Goal: Information Seeking & Learning: Check status

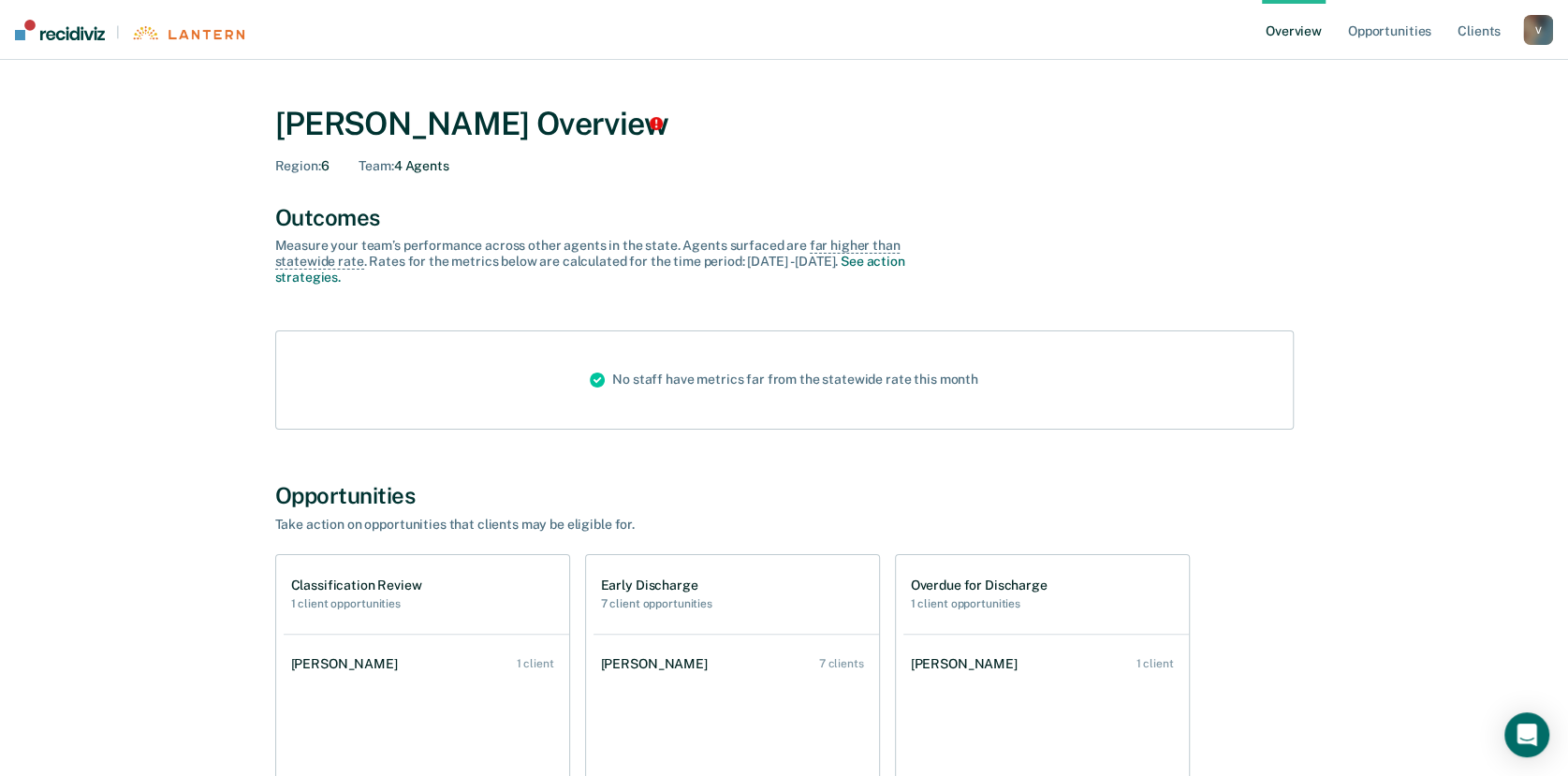
click at [1536, 25] on div "V" at bounding box center [1537, 30] width 30 height 30
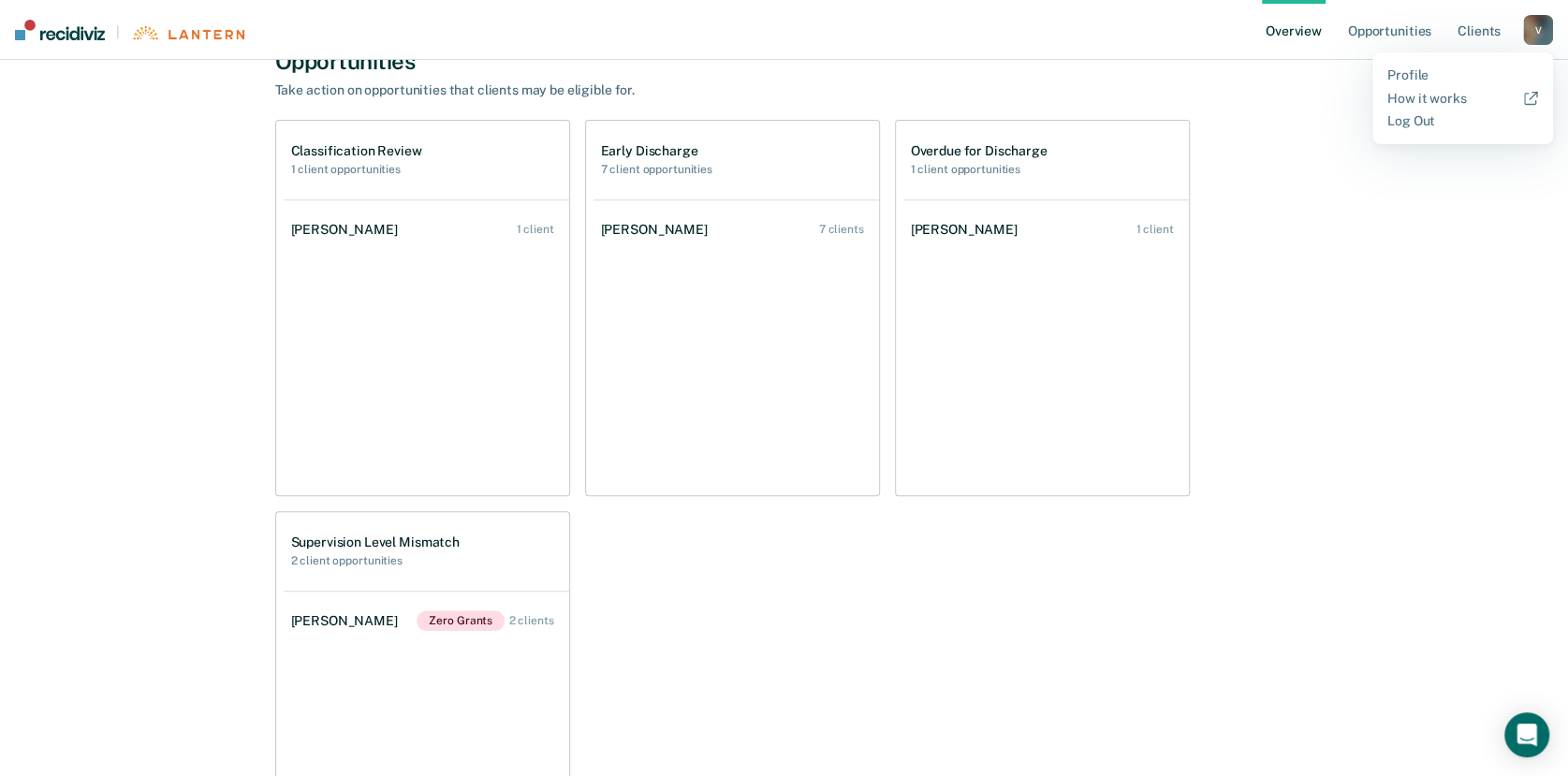
scroll to position [659, 0]
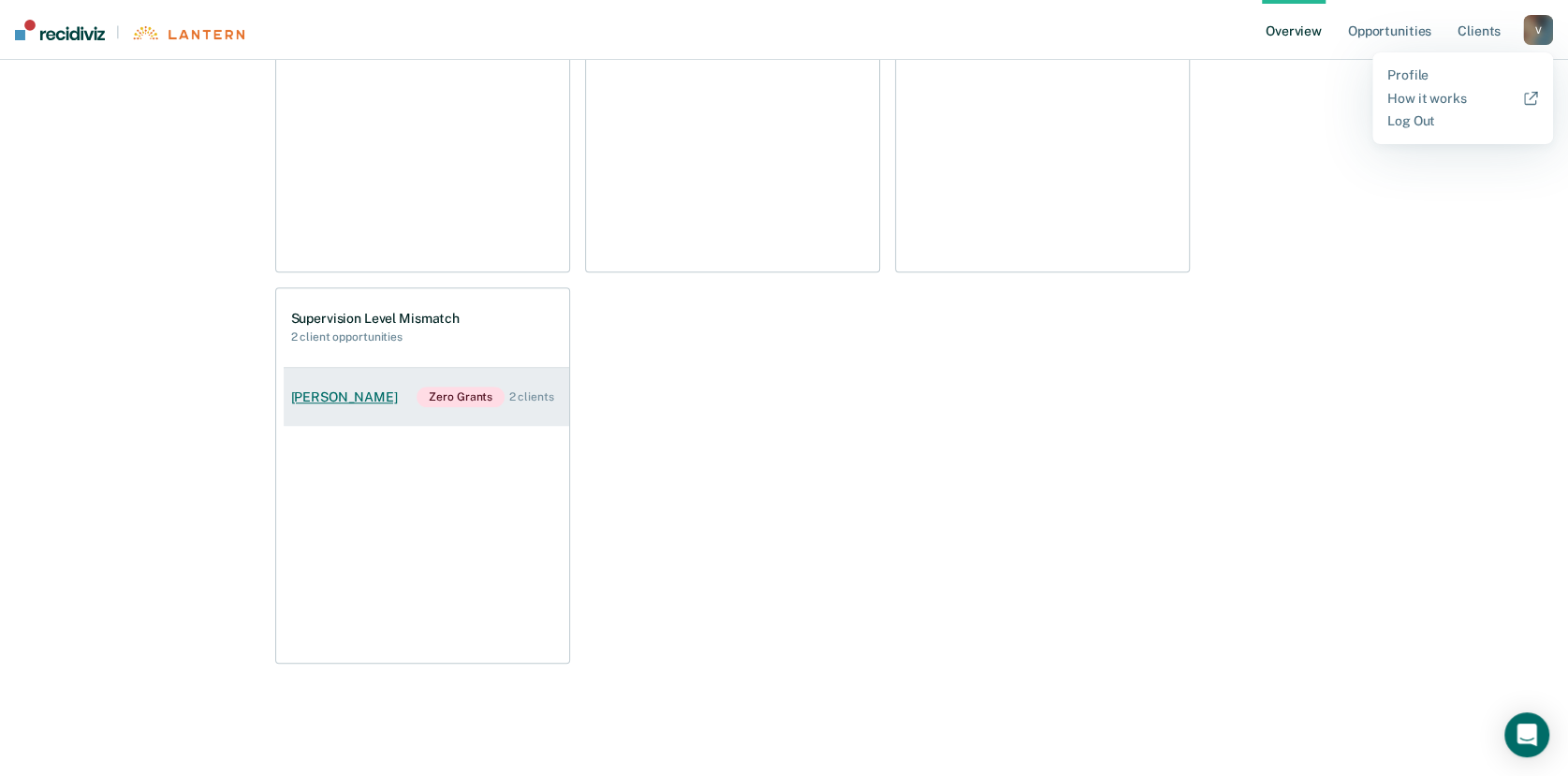
click at [353, 393] on div "[PERSON_NAME]" at bounding box center [348, 397] width 115 height 16
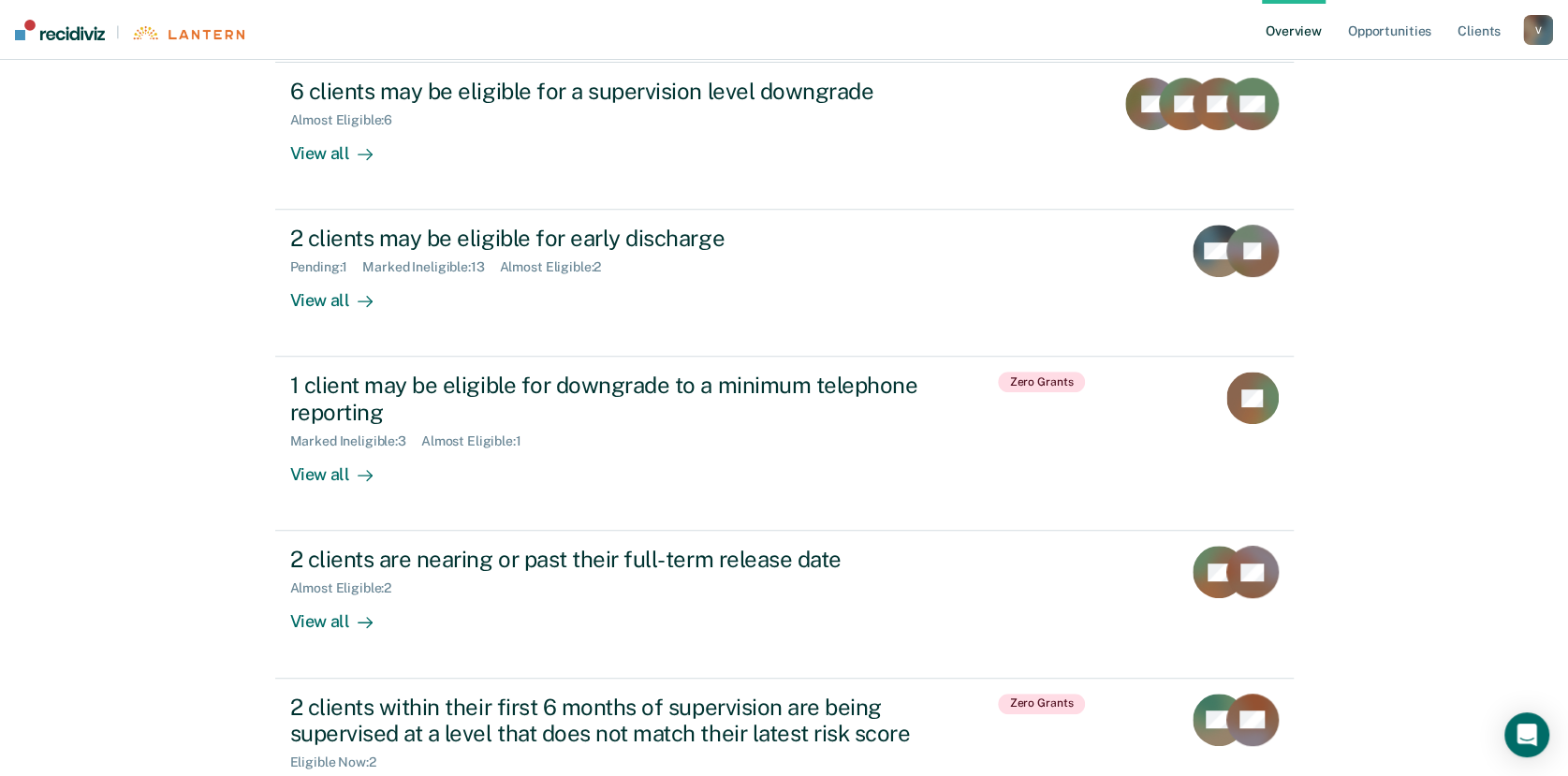
scroll to position [451, 0]
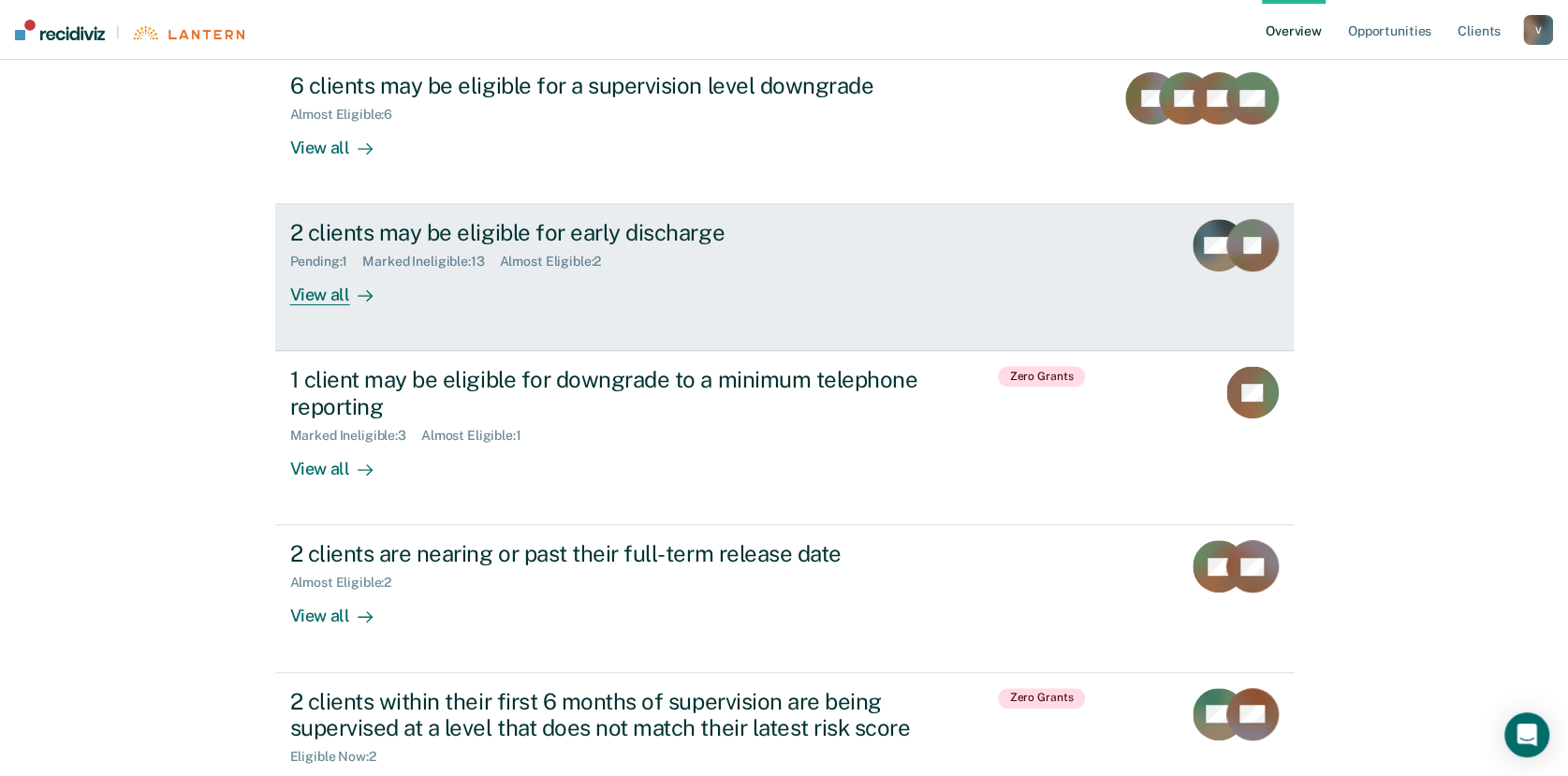
click at [324, 295] on div "View all" at bounding box center [343, 287] width 105 height 36
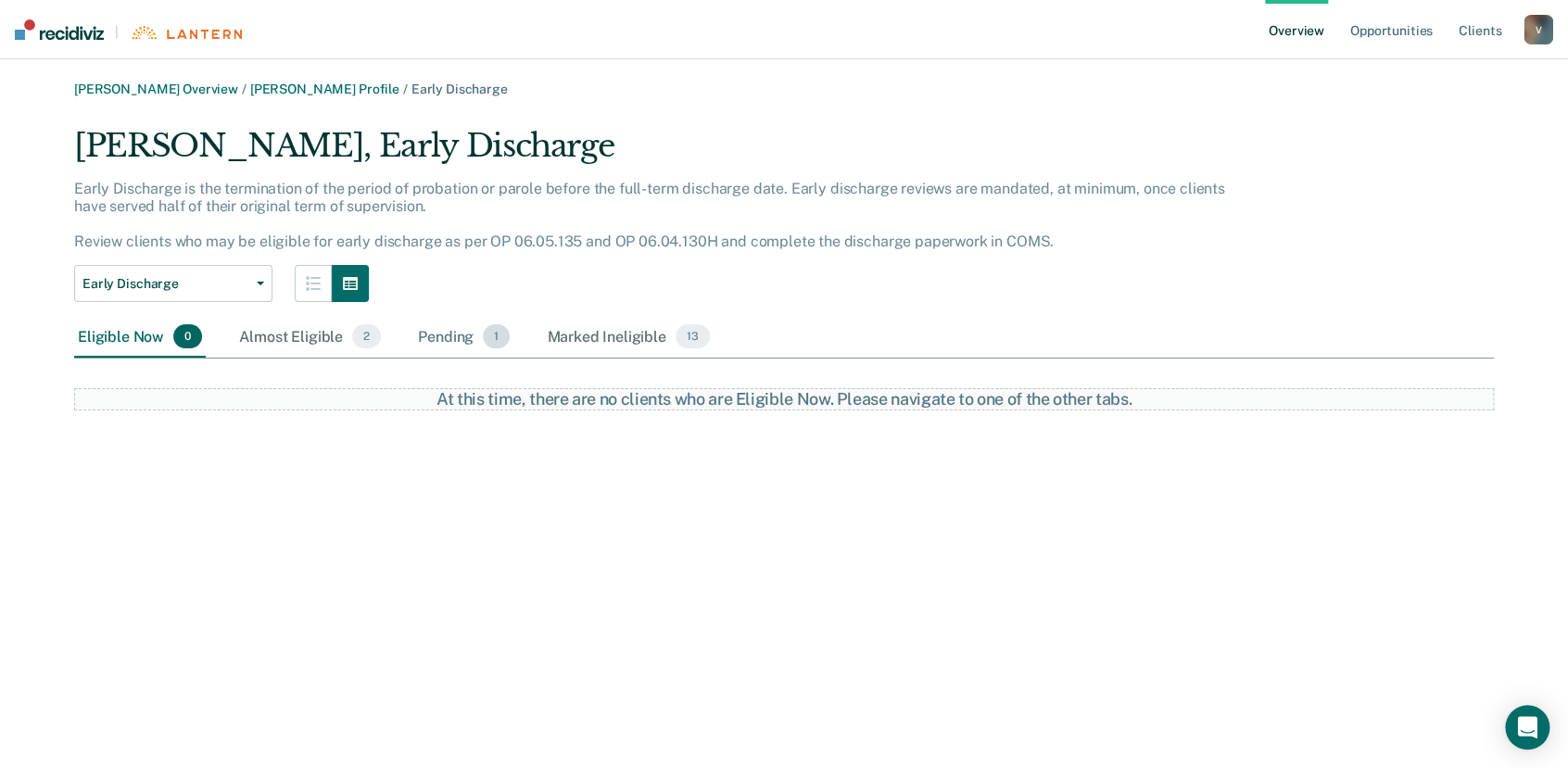
click at [430, 338] on div "Pending 1" at bounding box center [463, 336] width 99 height 41
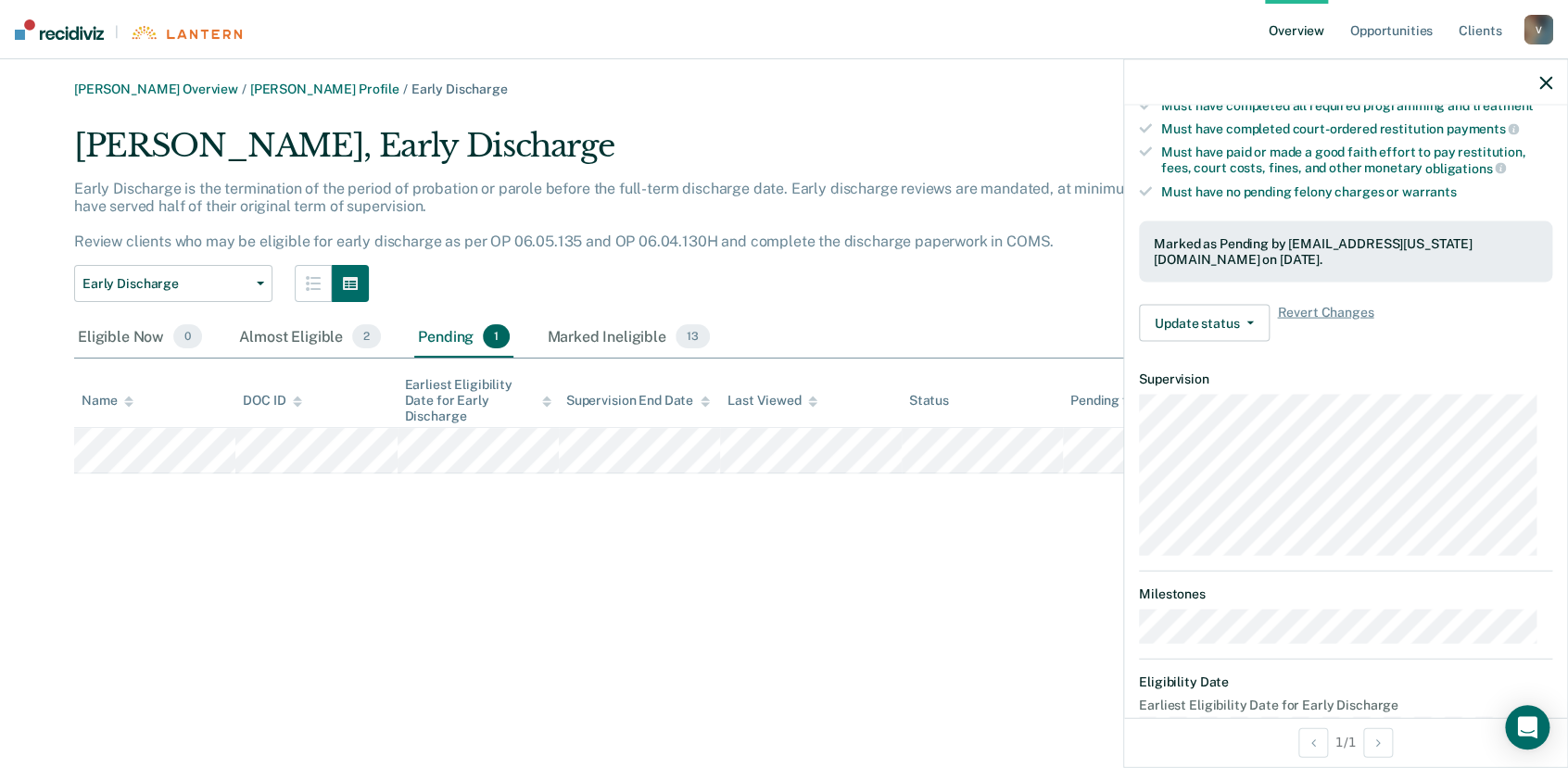
scroll to position [520, 0]
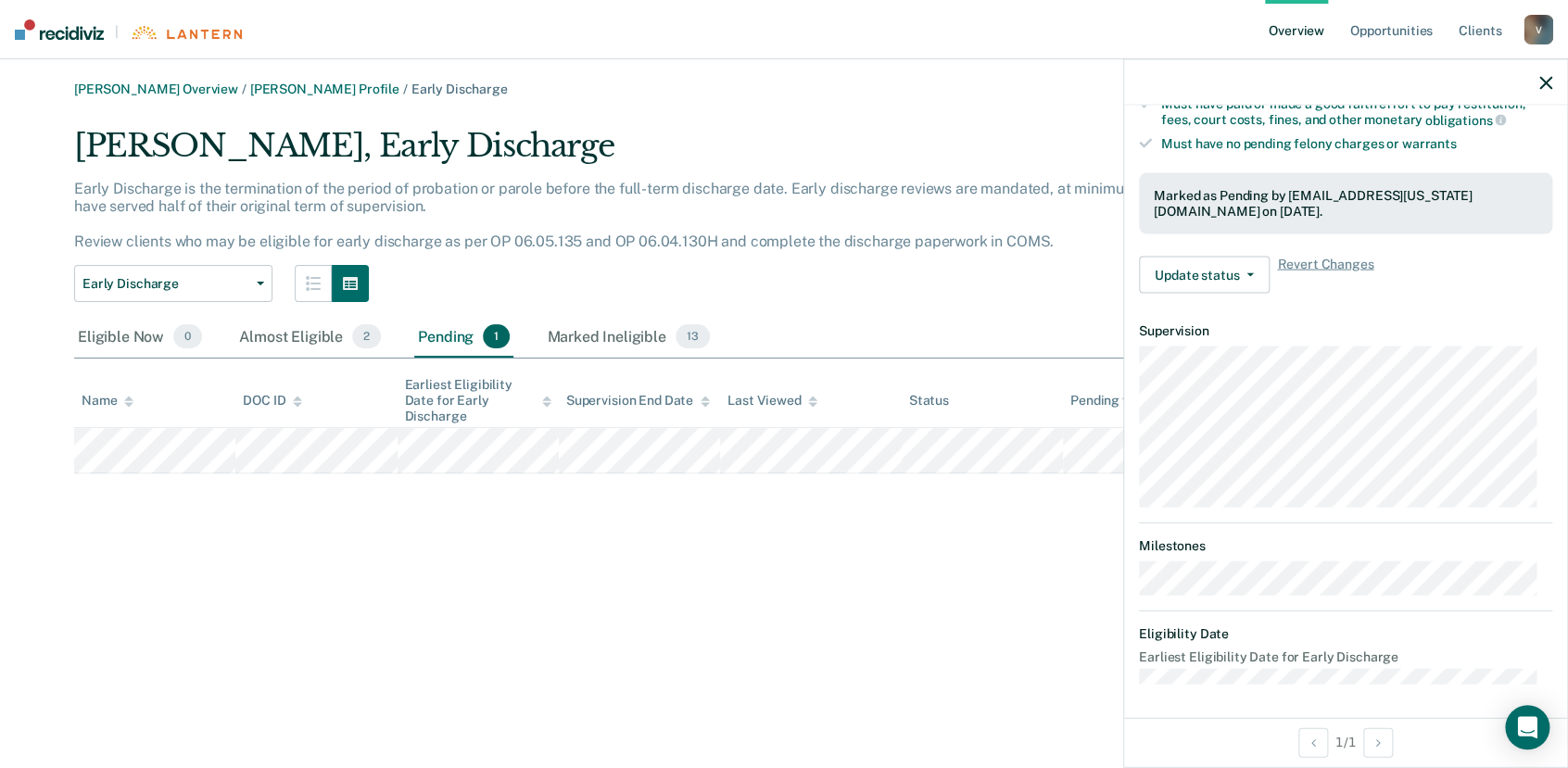
click at [848, 504] on div "[PERSON_NAME] Overview / [PERSON_NAME] Profile / Early Discharge [PERSON_NAME],…" at bounding box center [784, 395] width 1524 height 627
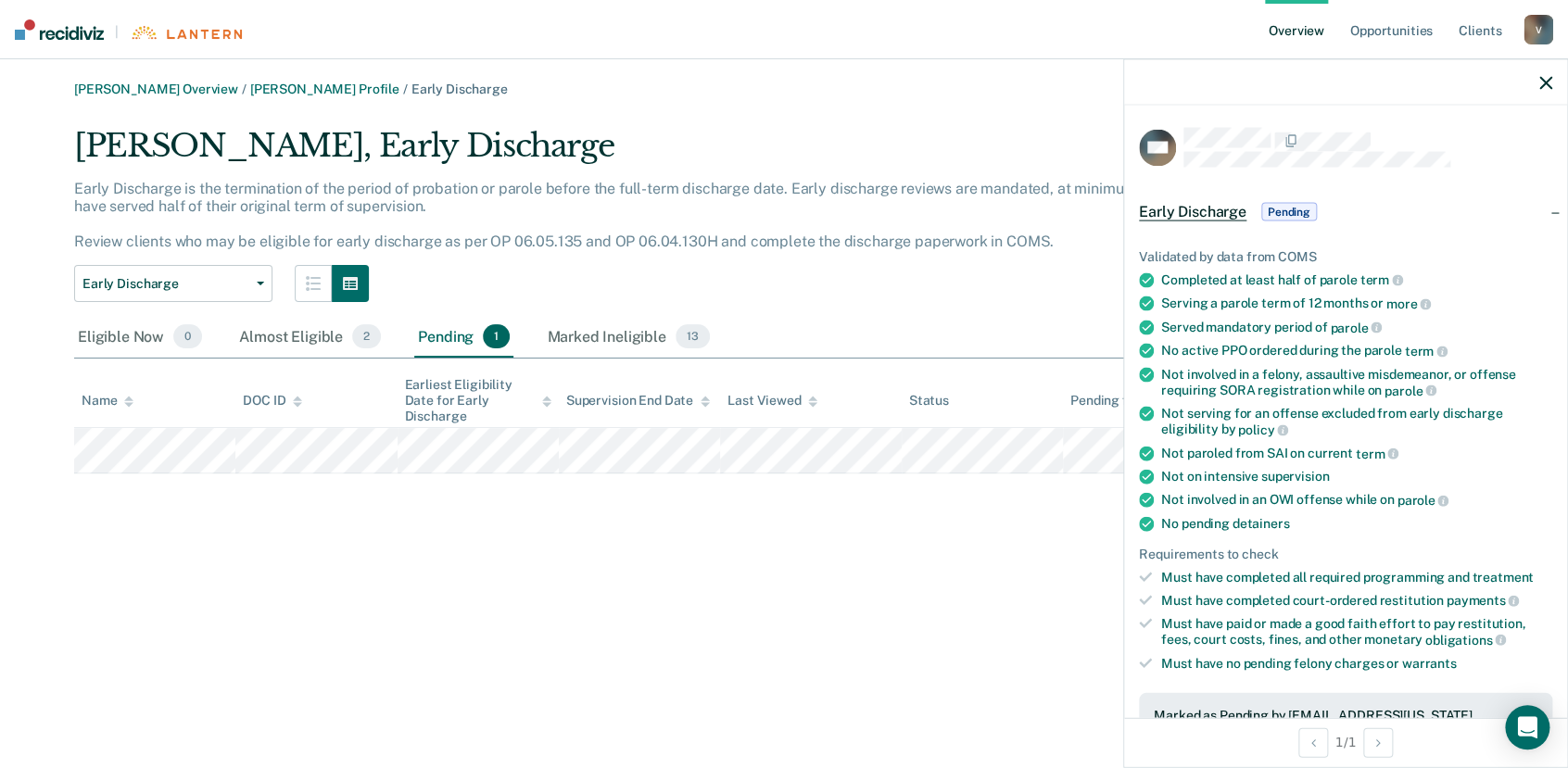
click at [1555, 81] on div at bounding box center [1345, 82] width 443 height 46
click at [1544, 78] on icon "button" at bounding box center [1545, 82] width 13 height 13
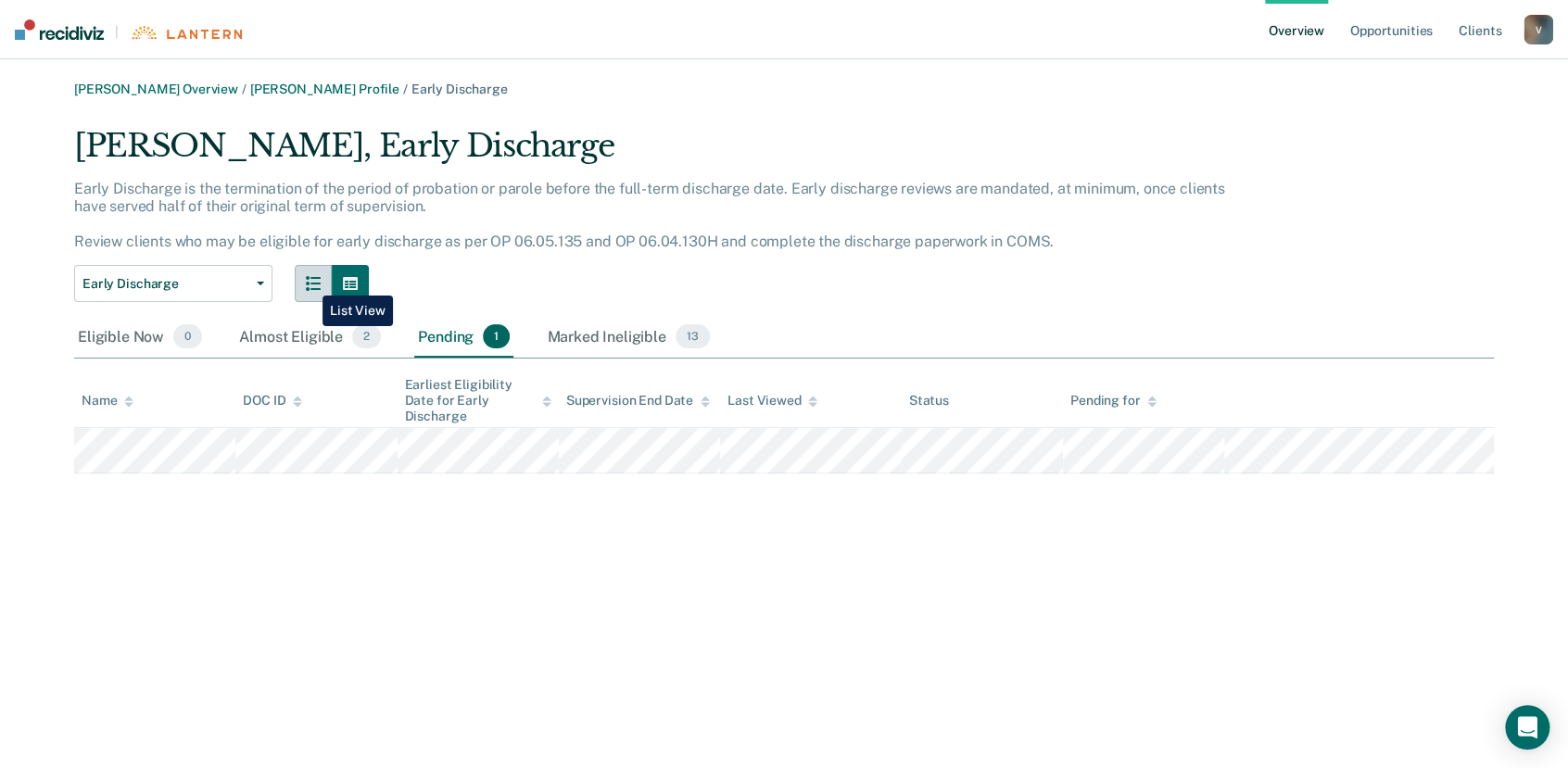
click at [309, 282] on icon "button" at bounding box center [314, 283] width 15 height 15
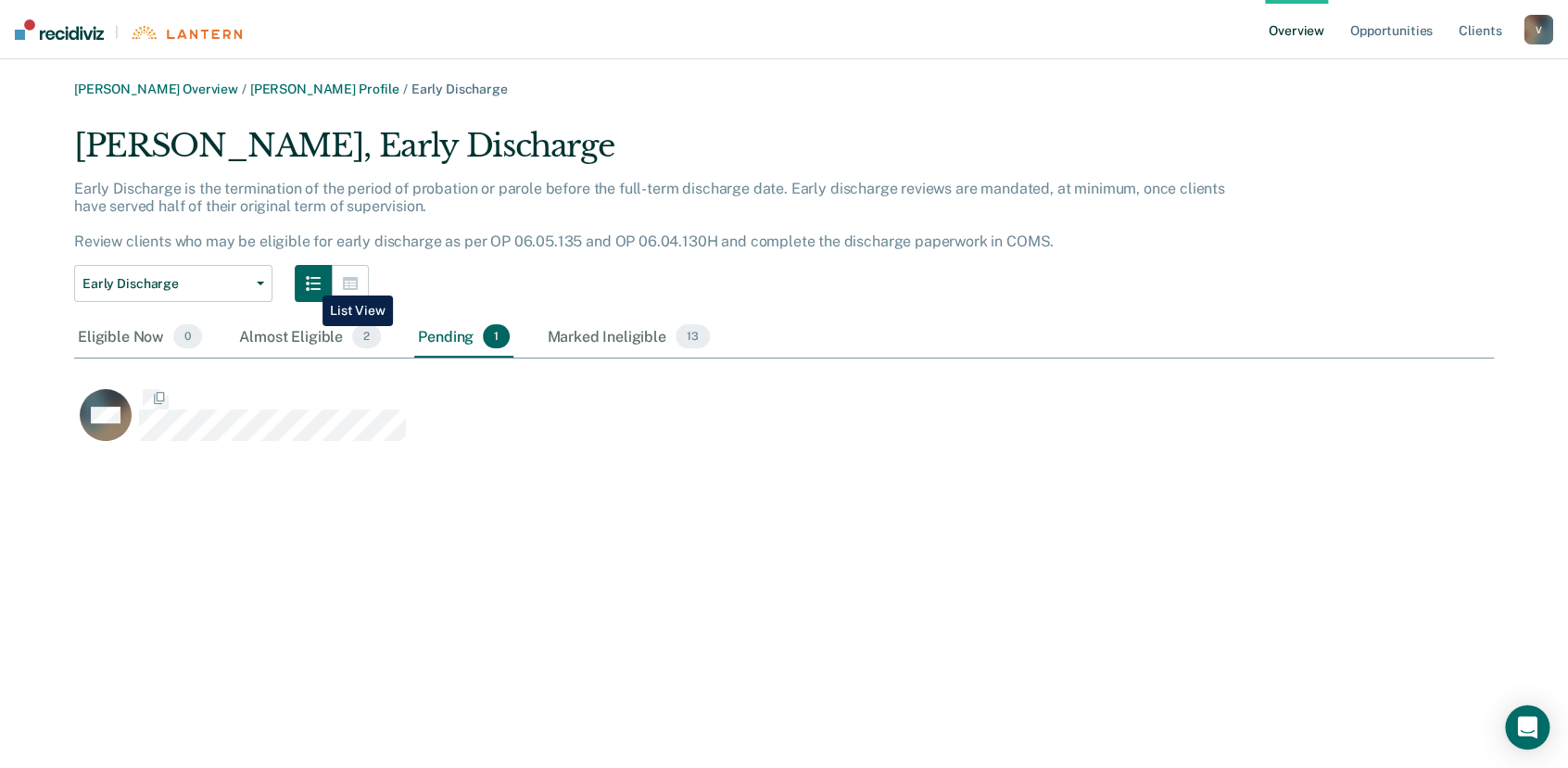
scroll to position [318, 1403]
click at [343, 277] on icon "button" at bounding box center [350, 283] width 15 height 13
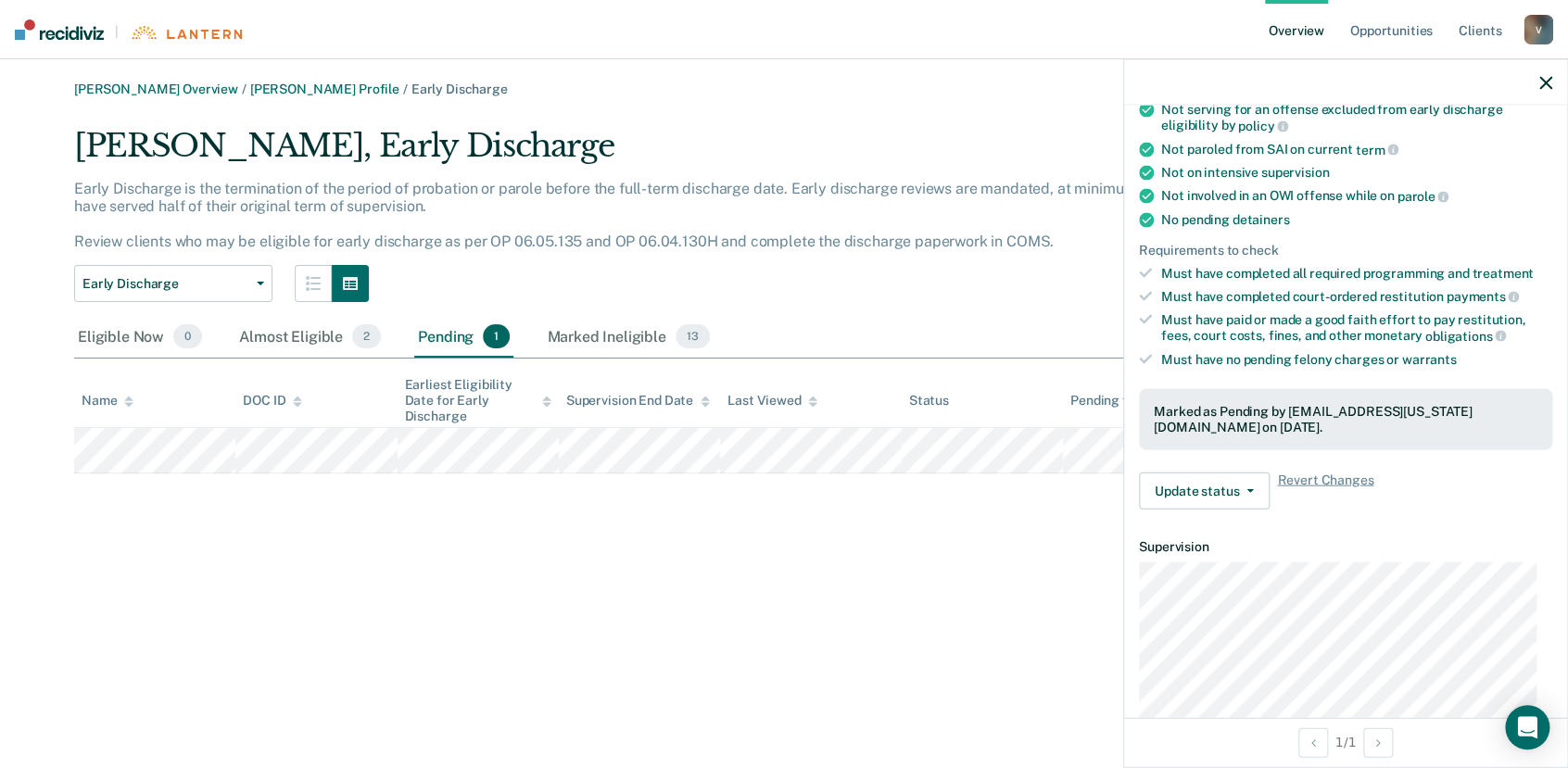
scroll to position [302, 0]
click at [1242, 490] on span "button" at bounding box center [1246, 492] width 15 height 4
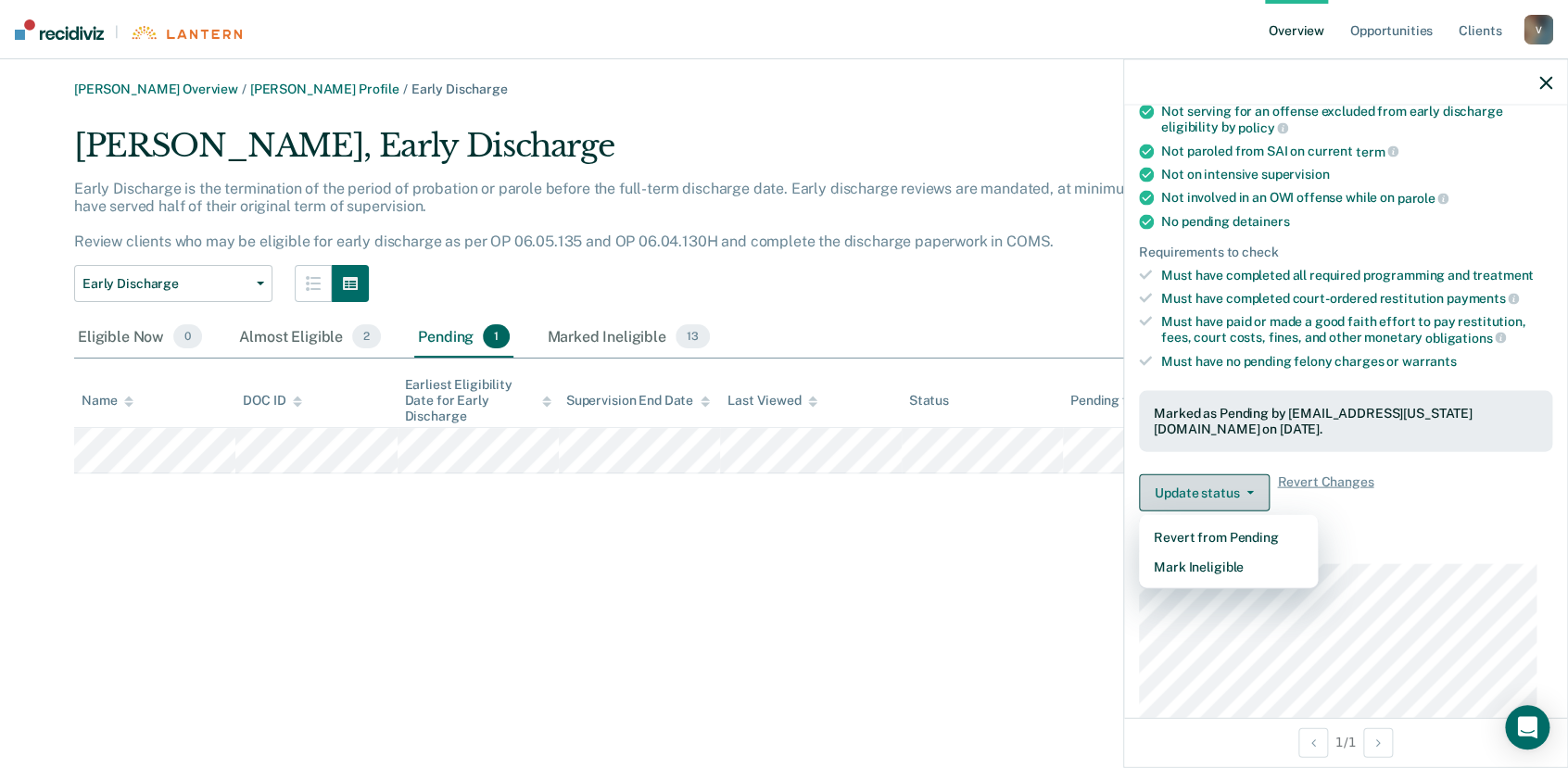
click at [1242, 490] on span "button" at bounding box center [1246, 492] width 15 height 4
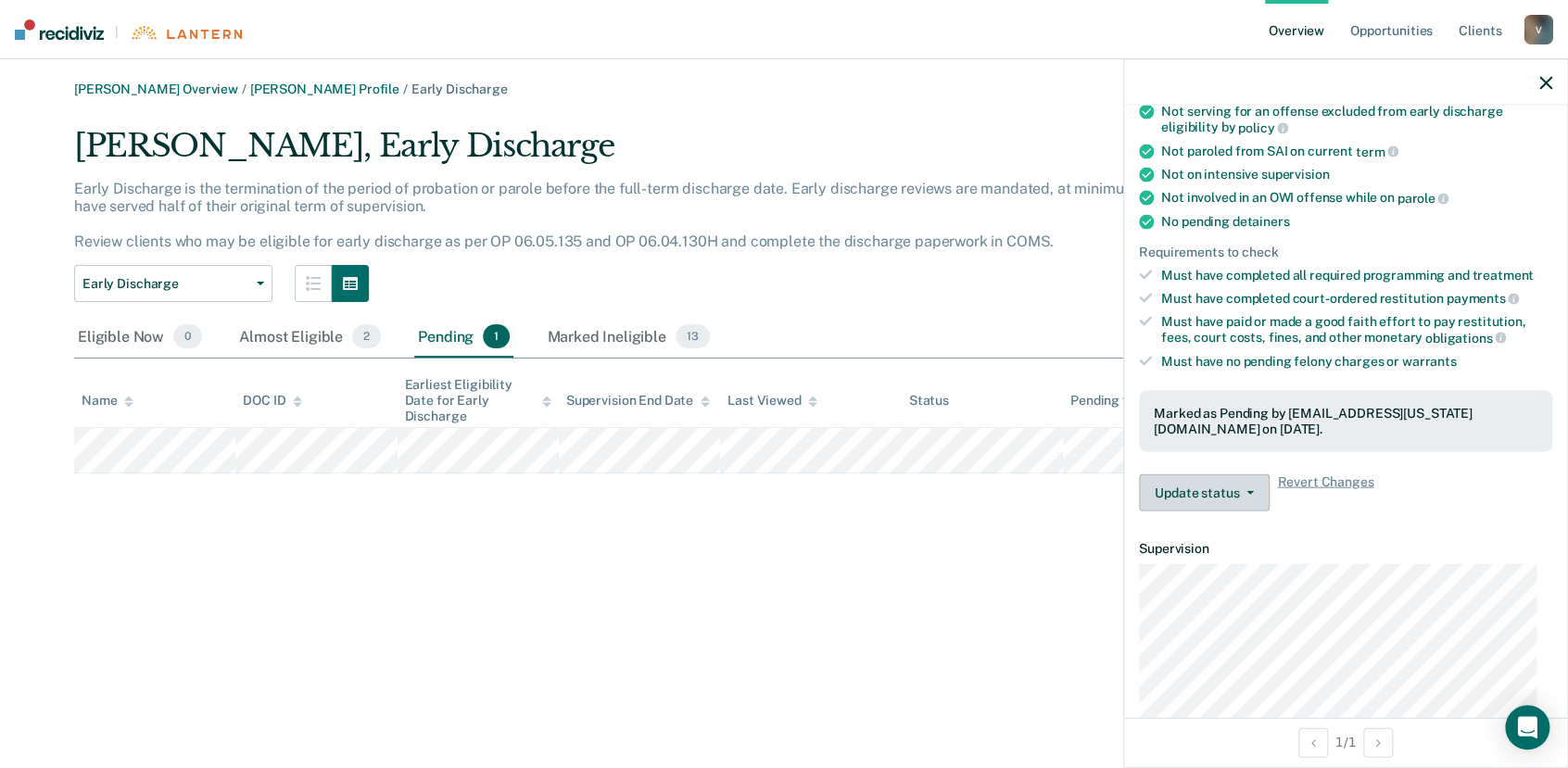
click at [1239, 490] on span "button" at bounding box center [1246, 492] width 15 height 4
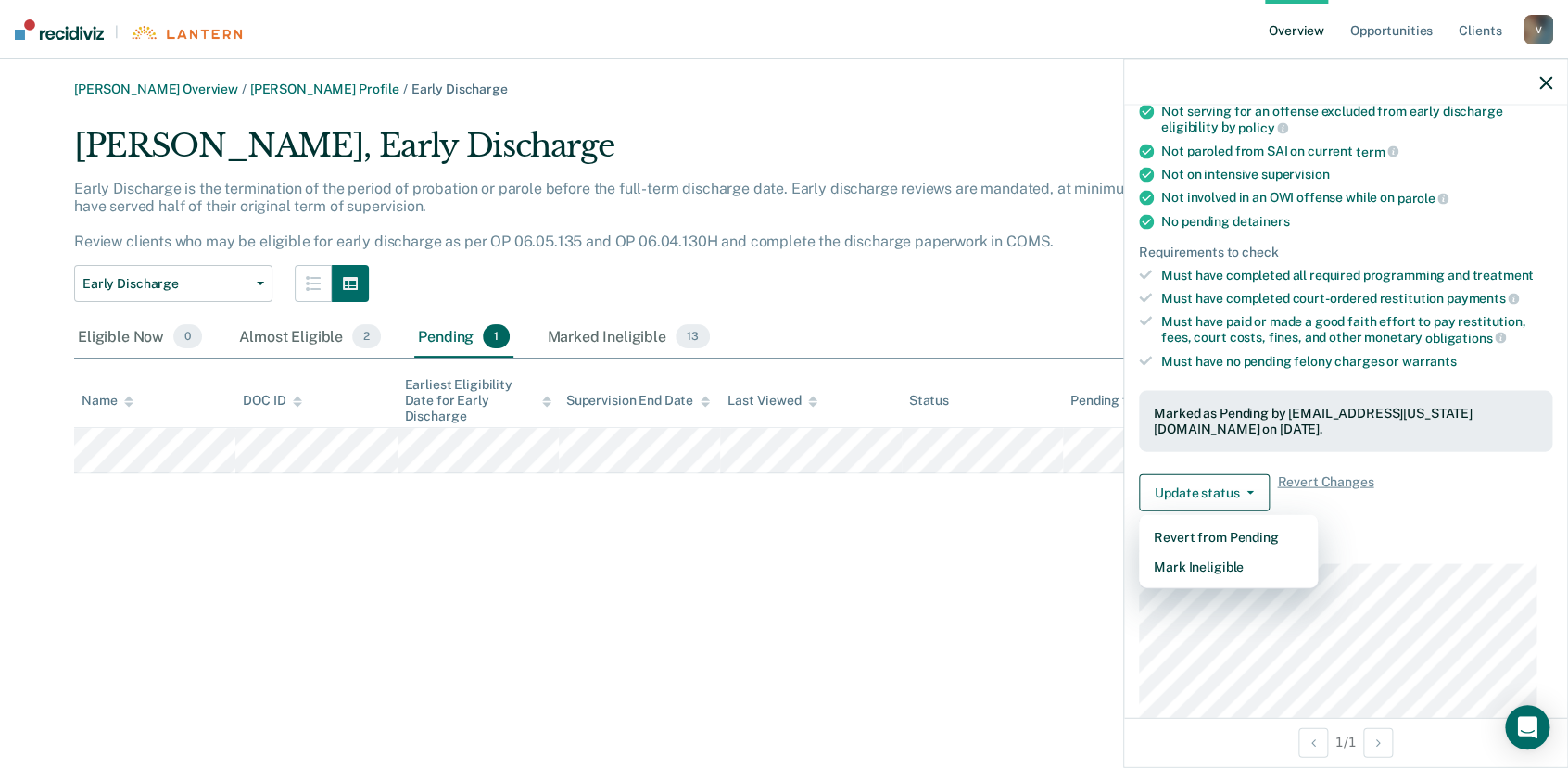
click at [1416, 541] on dt "Supervision" at bounding box center [1345, 548] width 413 height 16
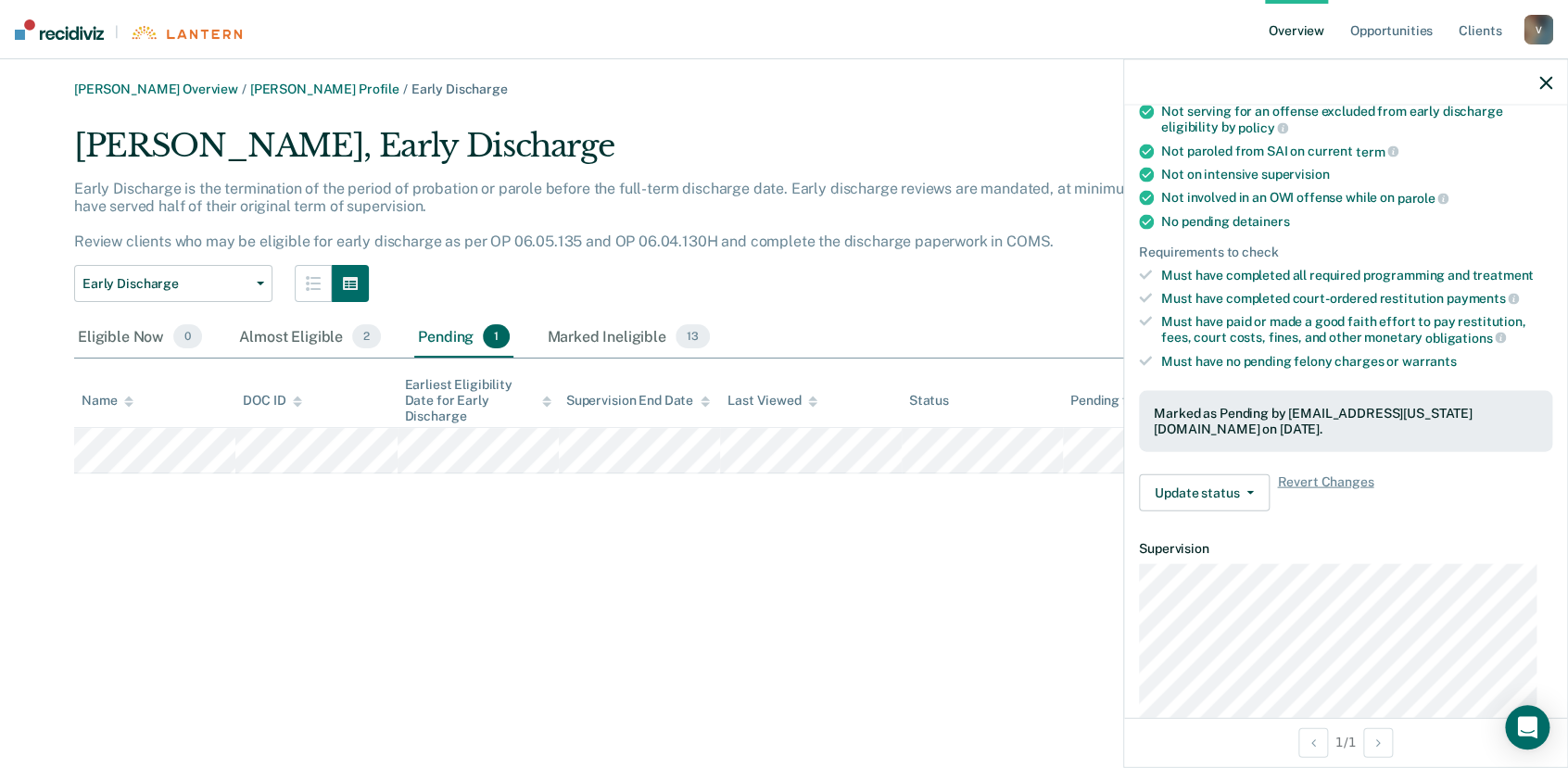
click at [1558, 77] on div at bounding box center [1345, 82] width 443 height 46
click at [1540, 77] on icon "button" at bounding box center [1545, 82] width 13 height 13
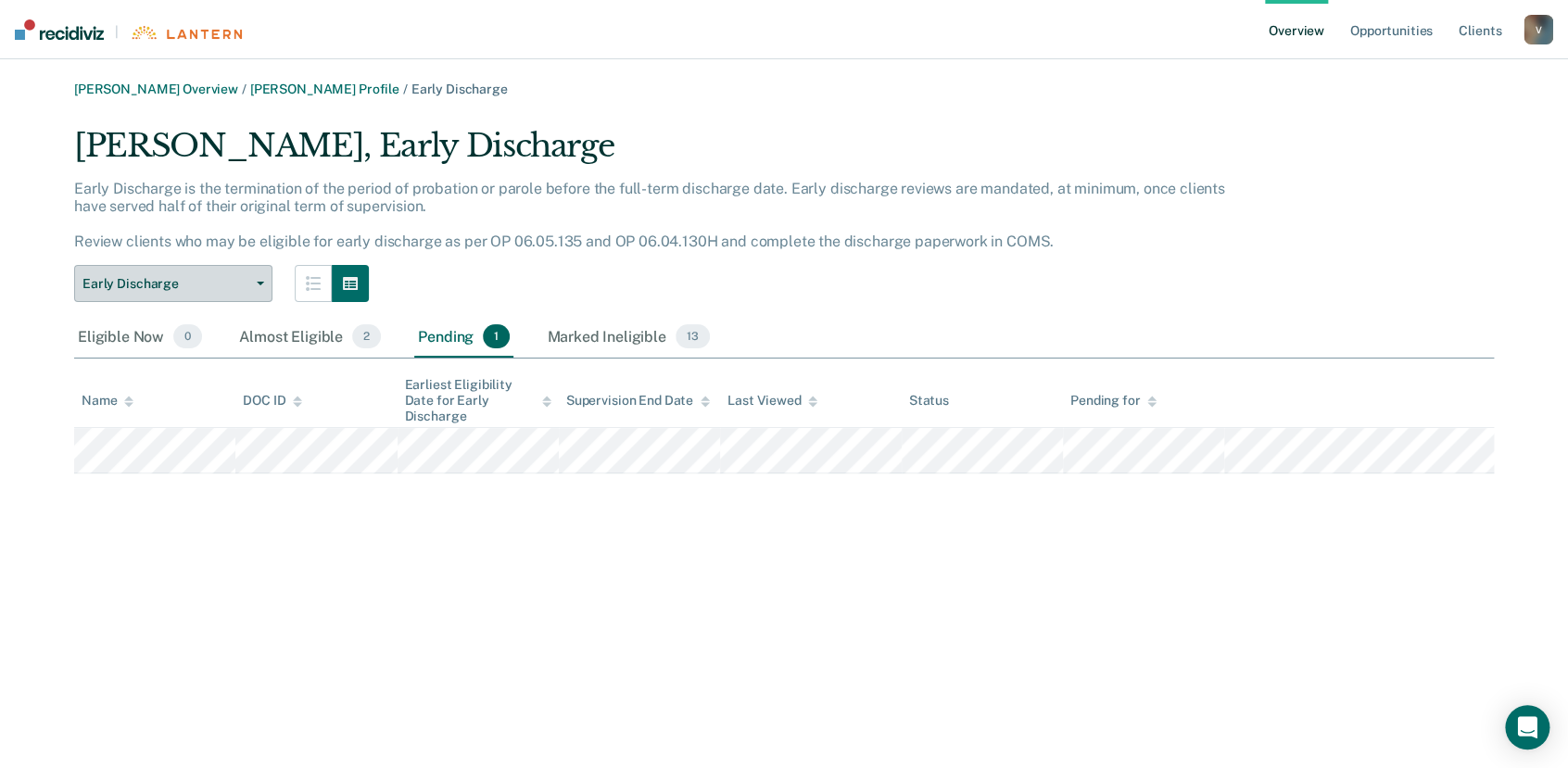
click at [262, 295] on button "Early Discharge" at bounding box center [173, 283] width 198 height 37
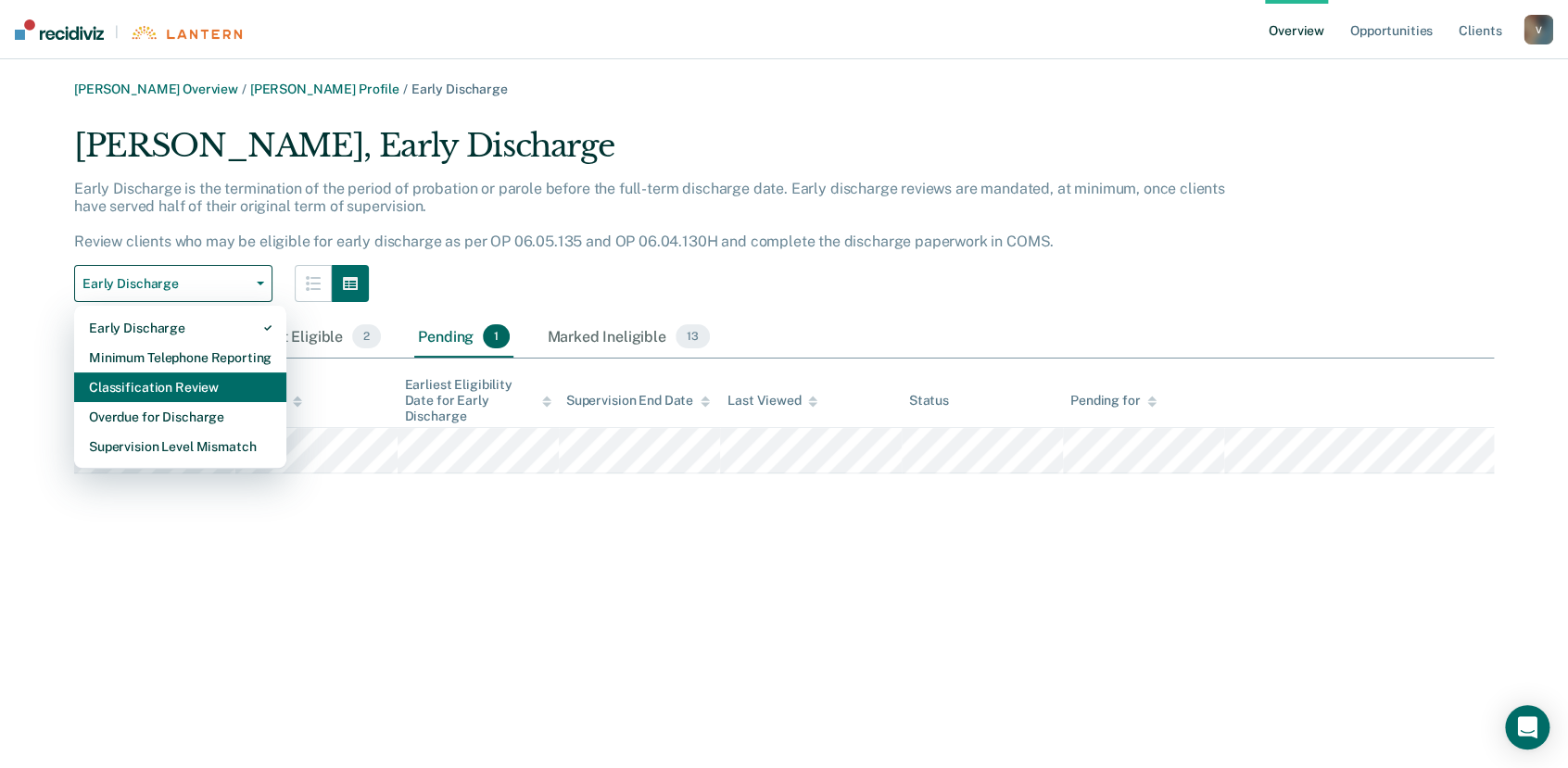
click at [212, 381] on div "Classification Review" at bounding box center [179, 386] width 182 height 29
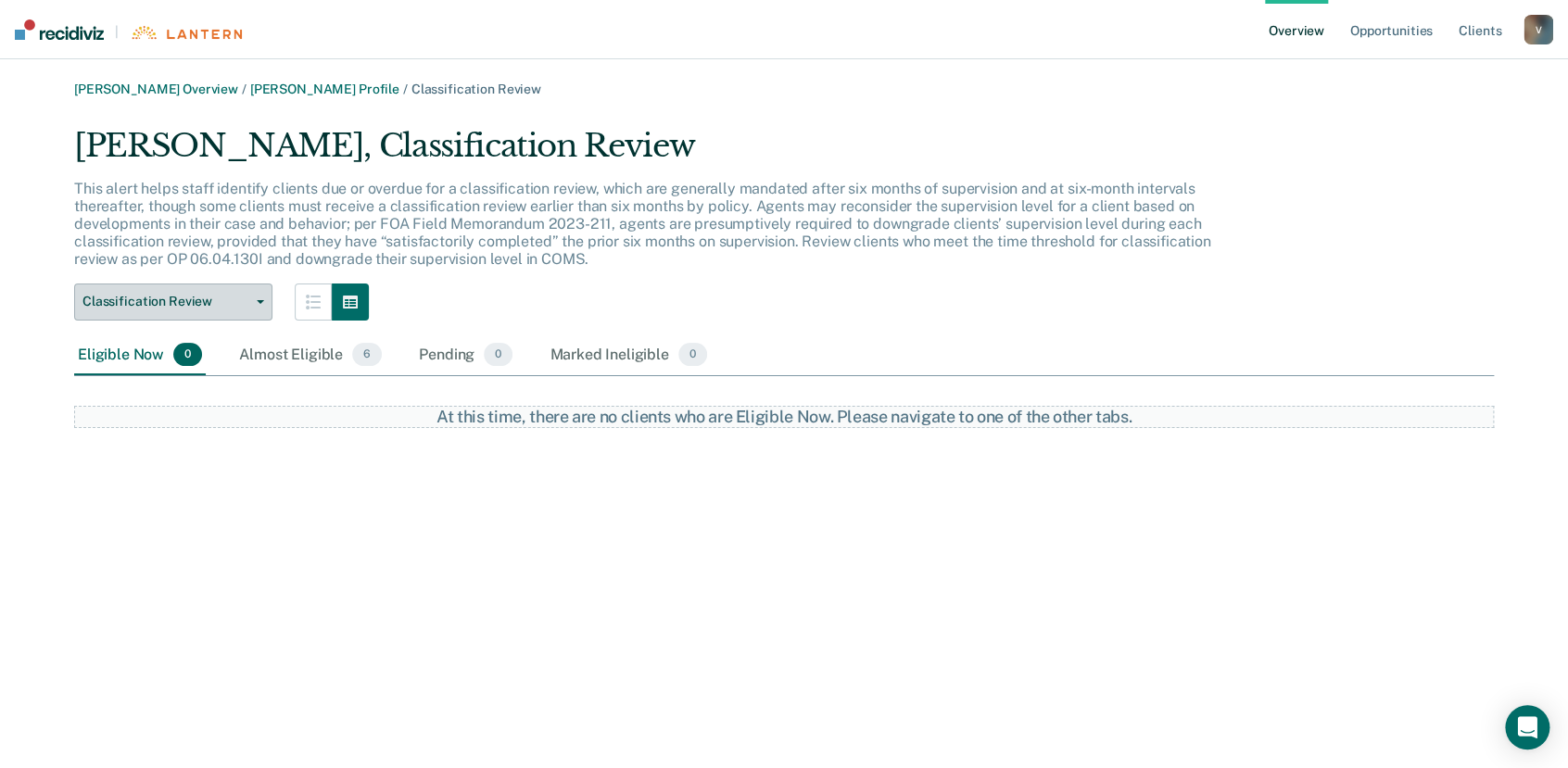
click at [257, 295] on button "Classification Review" at bounding box center [173, 301] width 198 height 37
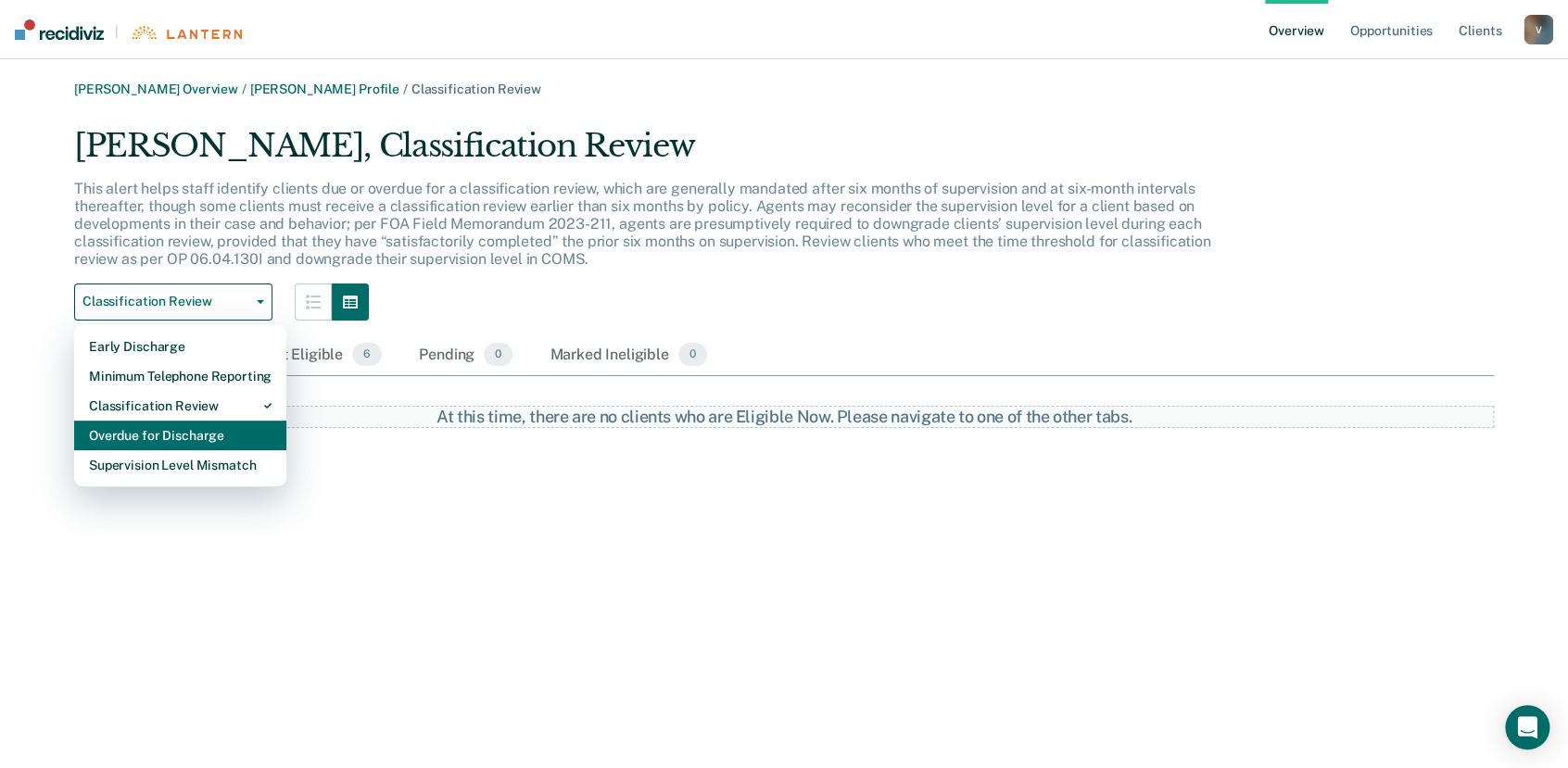
click at [178, 438] on div "Overdue for Discharge" at bounding box center [179, 435] width 182 height 29
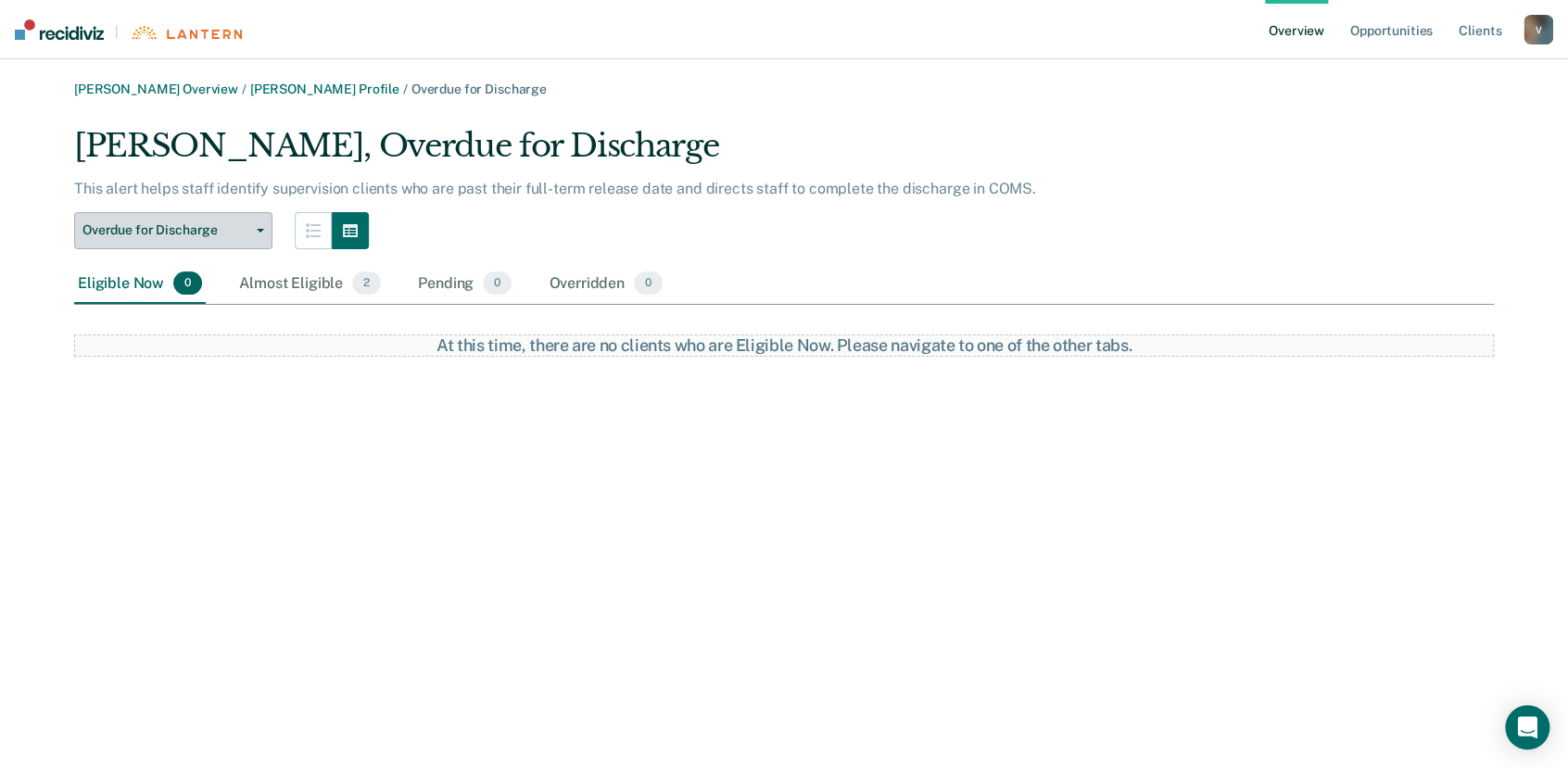
click at [261, 232] on button "Overdue for Discharge" at bounding box center [173, 230] width 198 height 37
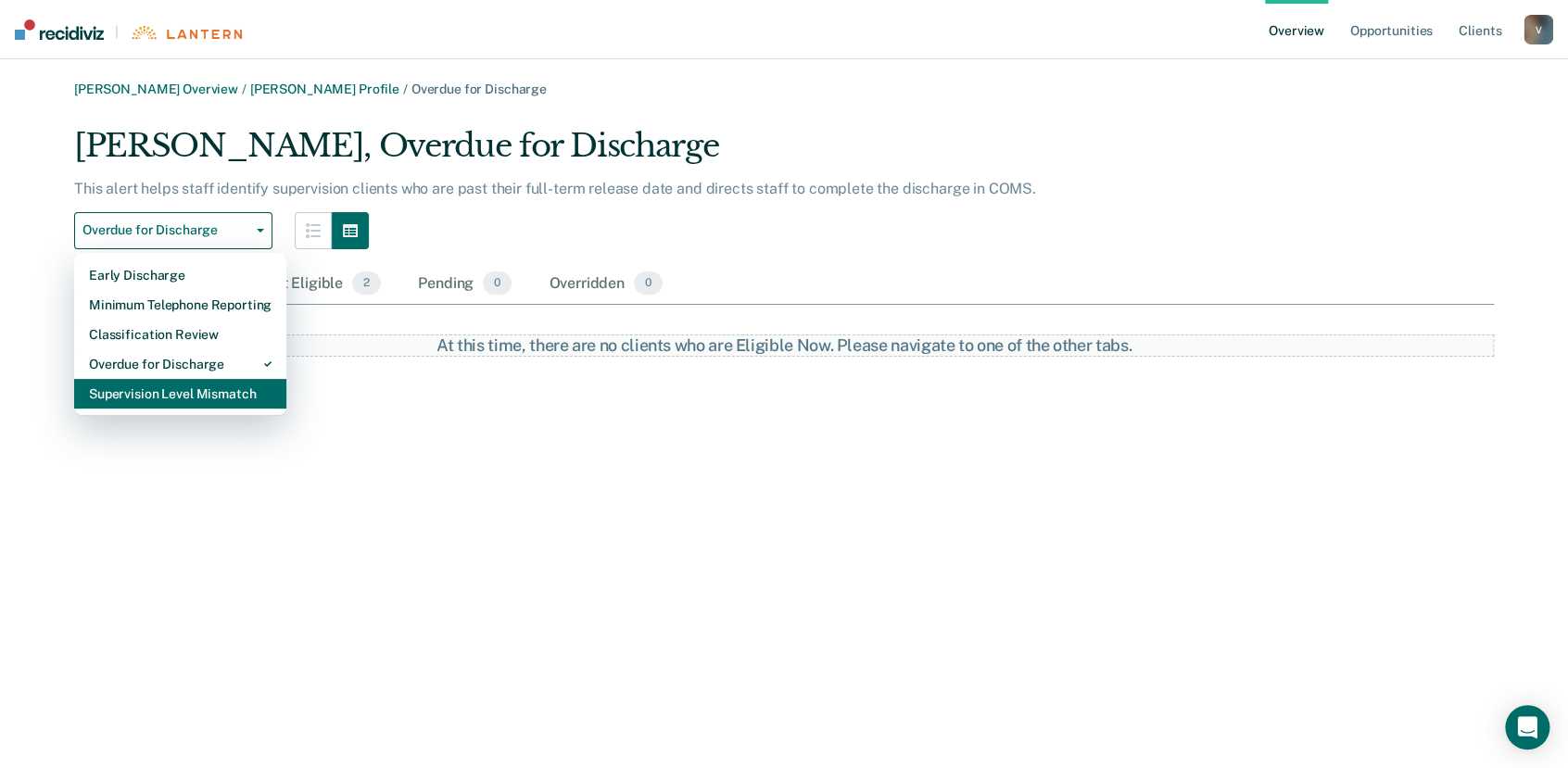
click at [206, 401] on div "Supervision Level Mismatch" at bounding box center [179, 393] width 182 height 29
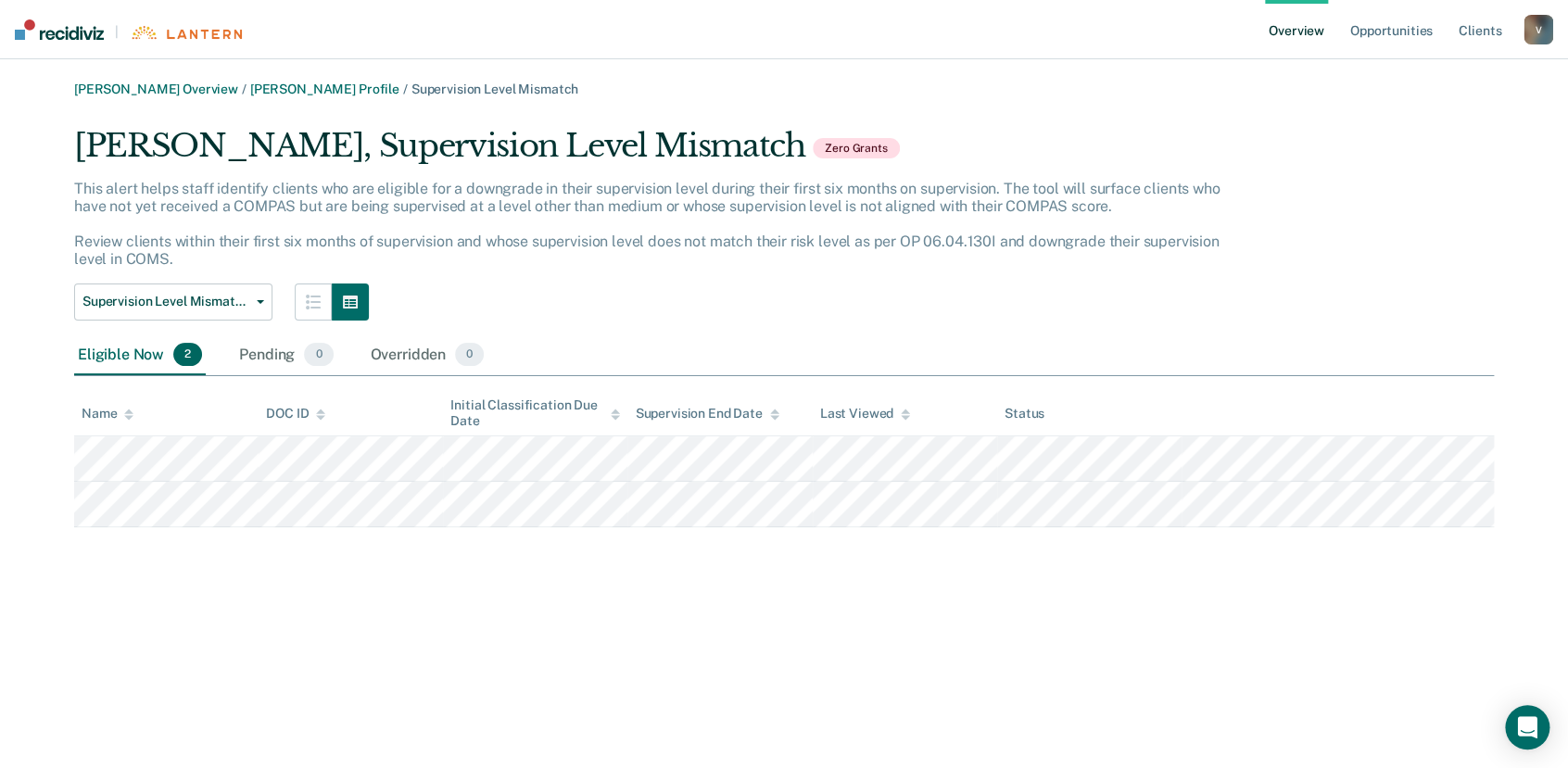
click at [1538, 25] on div "V" at bounding box center [1538, 29] width 29 height 29
click at [1395, 121] on link "Log Out" at bounding box center [1463, 120] width 149 height 16
